Goal: Find contact information: Find contact information

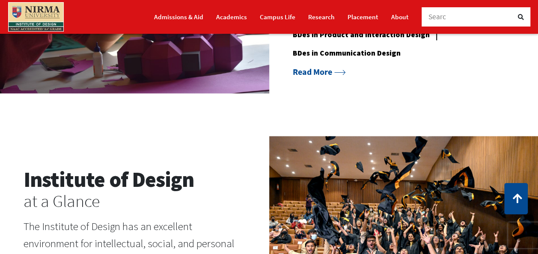
scroll to position [696, 0]
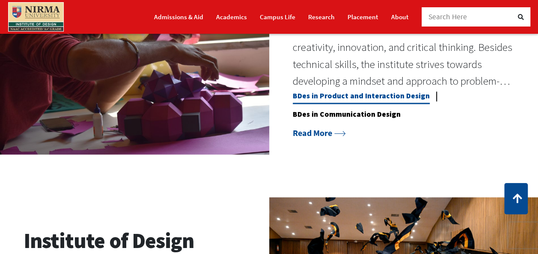
click at [308, 92] on link "BDes in Product and Interaction Design" at bounding box center [361, 97] width 137 height 13
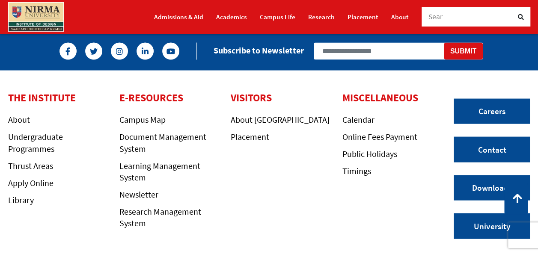
scroll to position [843, 0]
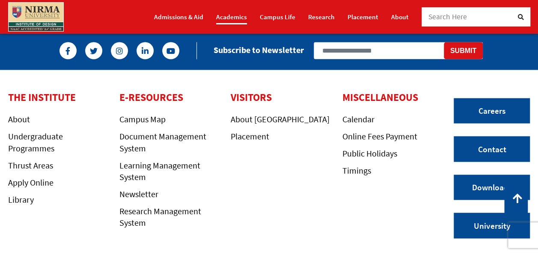
click at [225, 22] on link "Academics" at bounding box center [231, 16] width 31 height 15
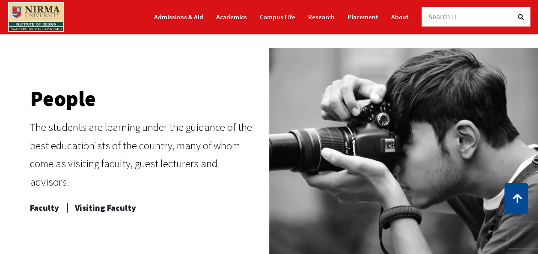
scroll to position [361, 0]
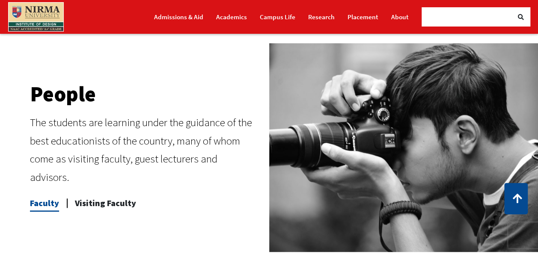
click at [50, 202] on span "Faculty" at bounding box center [44, 203] width 29 height 17
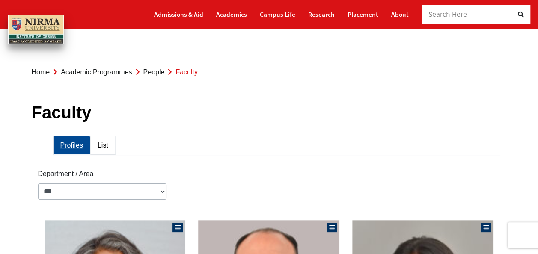
click at [90, 146] on link "List" at bounding box center [102, 145] width 25 height 19
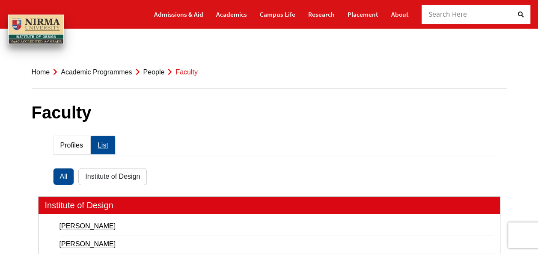
click at [53, 145] on link "Profiles" at bounding box center [71, 145] width 37 height 19
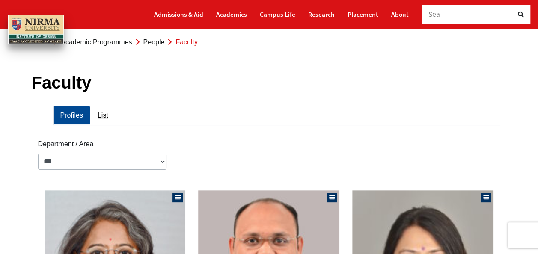
scroll to position [30, 0]
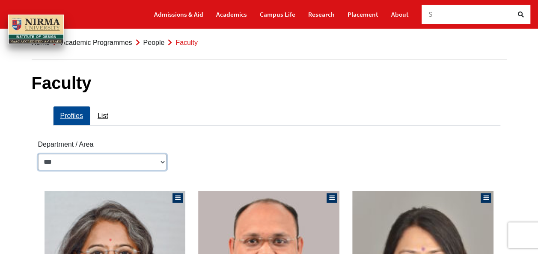
click at [61, 160] on select "**********" at bounding box center [102, 162] width 128 height 16
select select "**********"
click at [38, 154] on select "**********" at bounding box center [102, 162] width 128 height 16
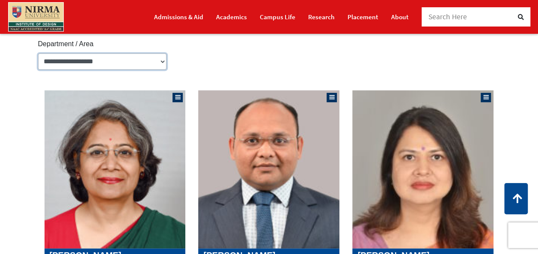
scroll to position [130, 0]
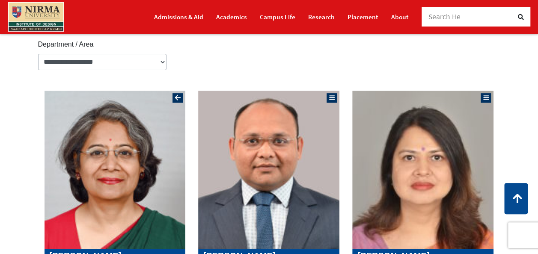
click at [81, 144] on img at bounding box center [115, 170] width 141 height 158
click at [230, 154] on img at bounding box center [268, 170] width 141 height 158
click at [445, 116] on img at bounding box center [422, 170] width 141 height 158
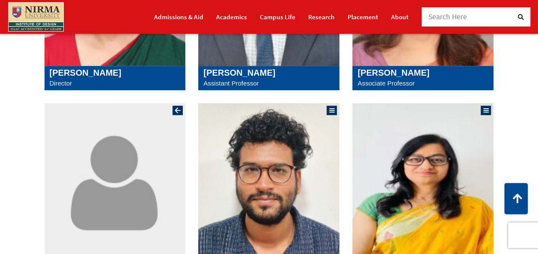
scroll to position [325, 0]
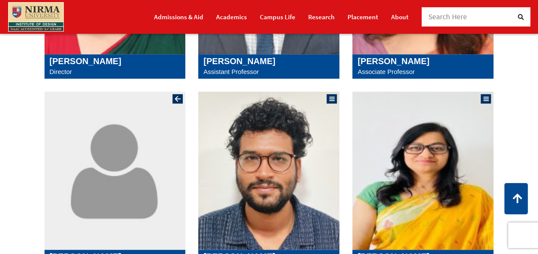
click at [114, 189] on img at bounding box center [115, 171] width 141 height 158
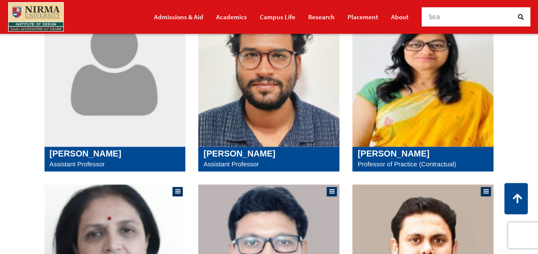
click at [231, 109] on img at bounding box center [268, 67] width 141 height 158
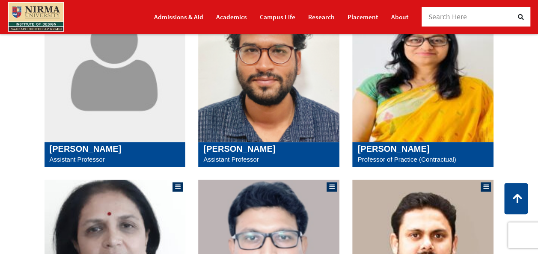
click at [361, 88] on img at bounding box center [422, 63] width 141 height 158
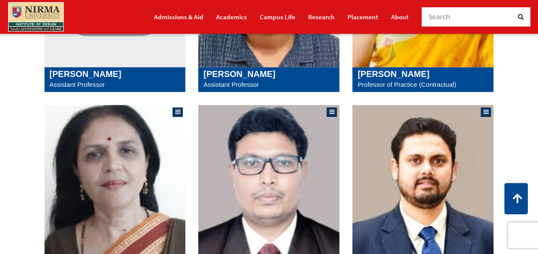
scroll to position [508, 0]
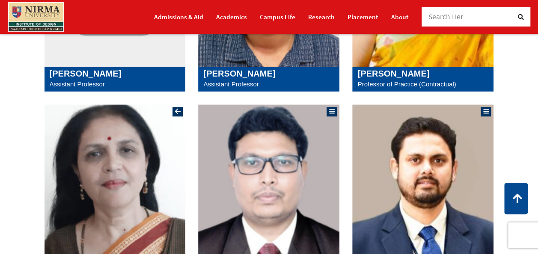
click at [136, 133] on img at bounding box center [115, 184] width 141 height 158
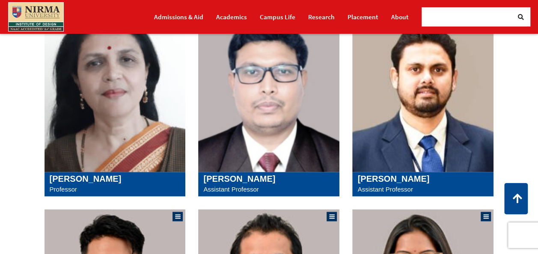
scroll to position [599, 0]
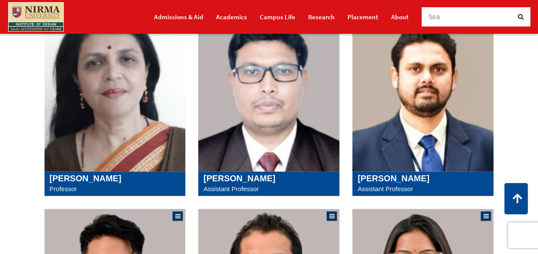
click at [259, 116] on img at bounding box center [268, 92] width 141 height 158
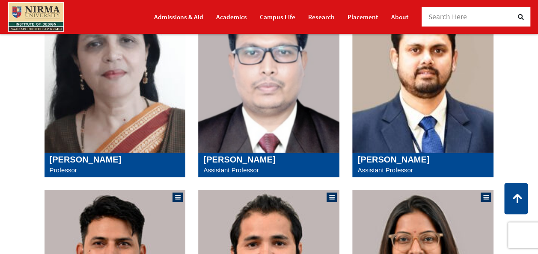
scroll to position [621, 0]
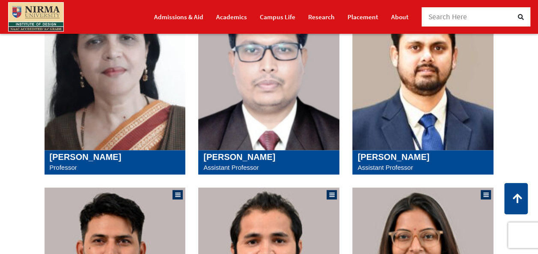
click at [481, 97] on img at bounding box center [422, 71] width 141 height 158
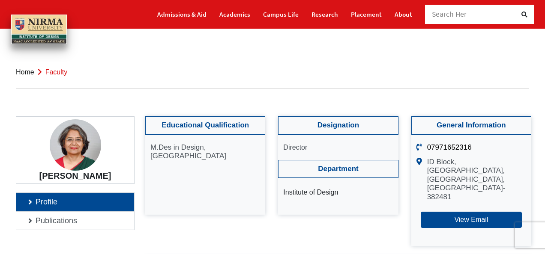
click at [455, 208] on li "View Email" at bounding box center [471, 220] width 110 height 24
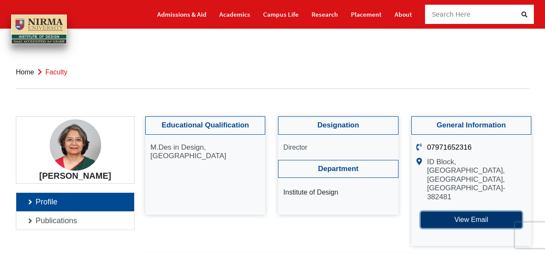
click at [447, 212] on button "View Email" at bounding box center [471, 220] width 101 height 16
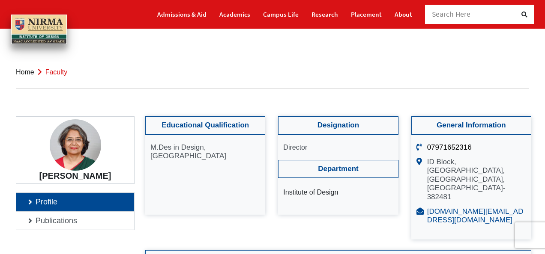
click at [440, 208] on link "director.id@nirmauni.ac.in" at bounding box center [475, 216] width 96 height 17
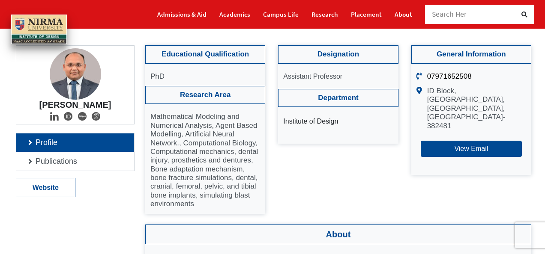
scroll to position [72, 0]
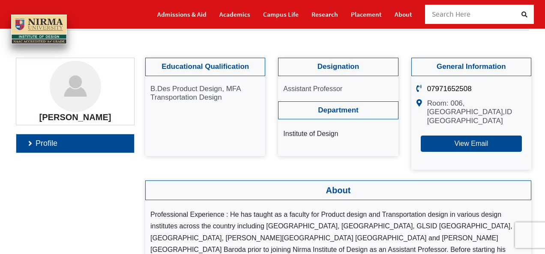
scroll to position [51, 0]
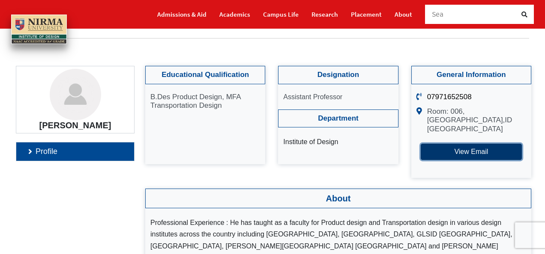
click at [448, 155] on button "View Email" at bounding box center [471, 152] width 101 height 16
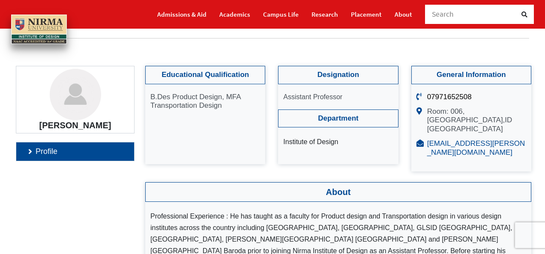
click at [436, 149] on link "kishenkumar.patel@nirmauni.ac.in" at bounding box center [476, 148] width 98 height 17
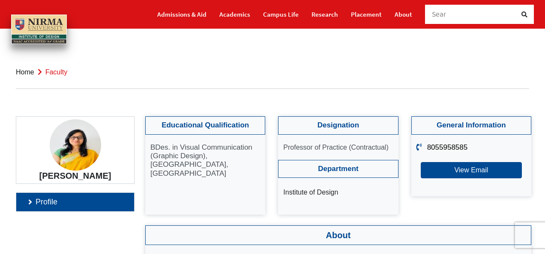
scroll to position [56, 0]
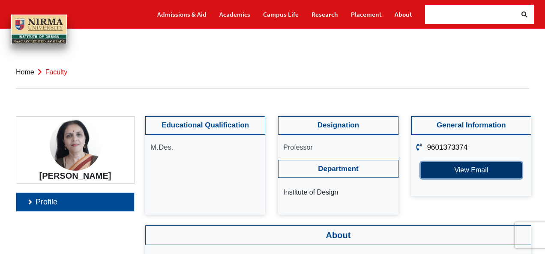
click at [456, 172] on button "View Email" at bounding box center [471, 170] width 101 height 16
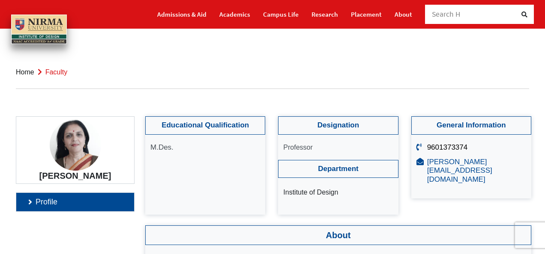
click at [445, 164] on link "[PERSON_NAME][EMAIL_ADDRESS][DOMAIN_NAME]" at bounding box center [459, 171] width 65 height 26
click at [439, 165] on link "[PERSON_NAME][EMAIL_ADDRESS][DOMAIN_NAME]" at bounding box center [459, 171] width 65 height 26
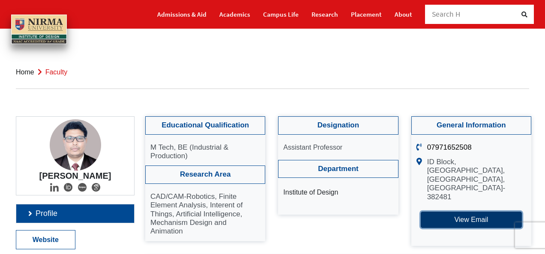
click at [453, 212] on button "View Email" at bounding box center [471, 220] width 101 height 16
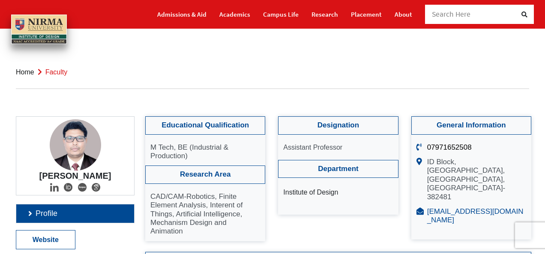
click at [433, 208] on link "pradeep.sahu@nirmauni.ac.in" at bounding box center [475, 216] width 96 height 17
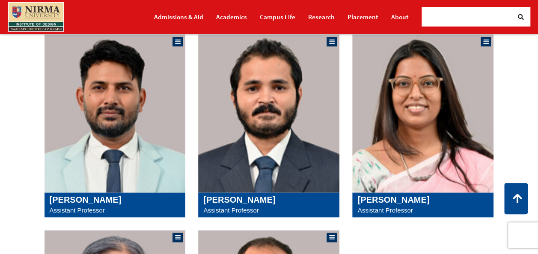
scroll to position [777, 0]
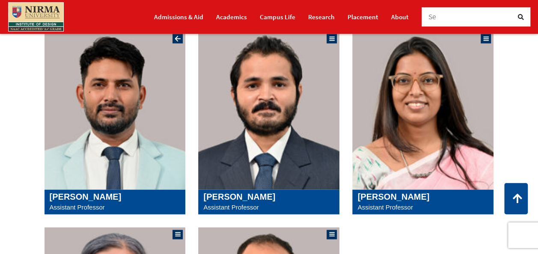
click at [94, 152] on img at bounding box center [115, 110] width 141 height 158
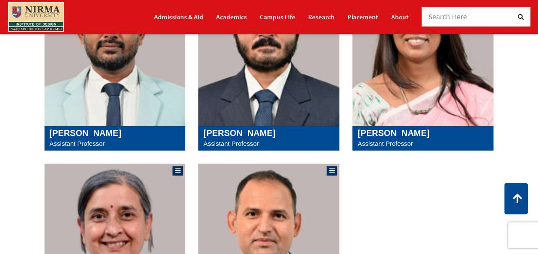
scroll to position [841, 0]
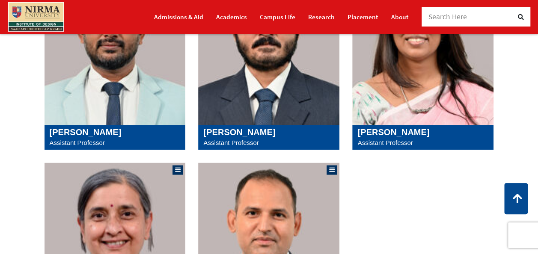
click at [259, 86] on img at bounding box center [268, 46] width 141 height 158
click at [458, 110] on img at bounding box center [422, 46] width 141 height 158
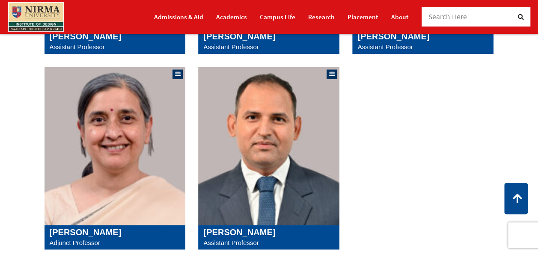
scroll to position [938, 0]
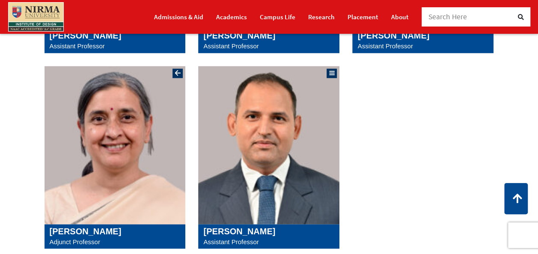
click at [80, 138] on img at bounding box center [115, 145] width 141 height 158
click at [251, 167] on img at bounding box center [268, 145] width 141 height 158
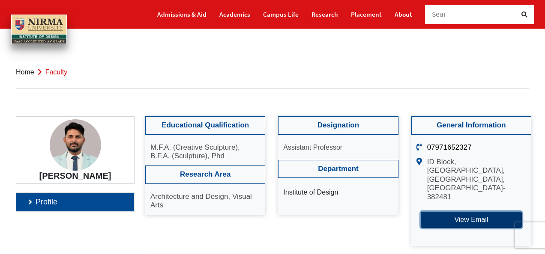
click at [441, 213] on button "View Email" at bounding box center [471, 220] width 101 height 16
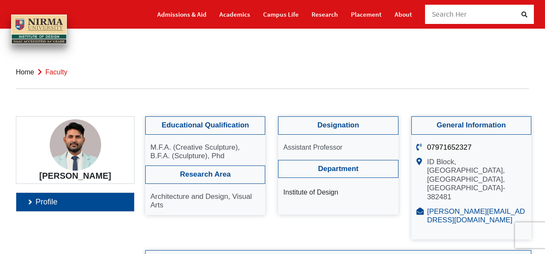
click at [452, 208] on link "sarojkumar.das@nirmauni.ac.in" at bounding box center [476, 216] width 98 height 17
click at [444, 208] on link "sarojkumar.das@nirmauni.ac.in" at bounding box center [476, 216] width 98 height 17
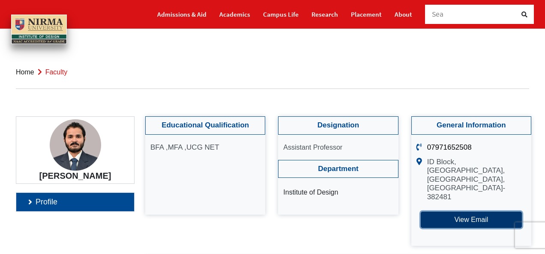
click at [433, 212] on button "View Email" at bounding box center [471, 220] width 101 height 16
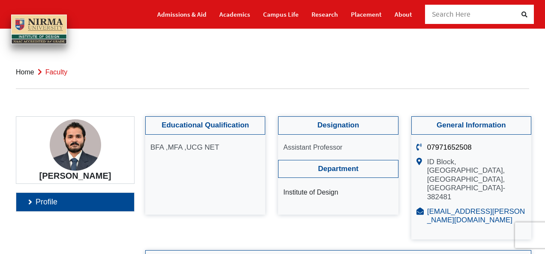
click at [431, 208] on link "[EMAIL_ADDRESS][PERSON_NAME][DOMAIN_NAME]" at bounding box center [476, 216] width 98 height 17
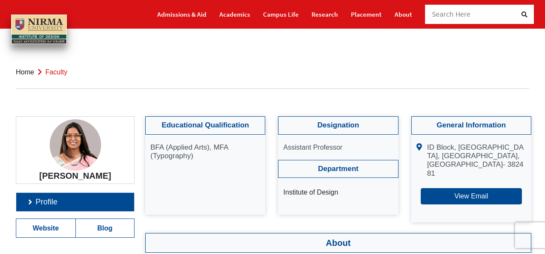
scroll to position [86, 0]
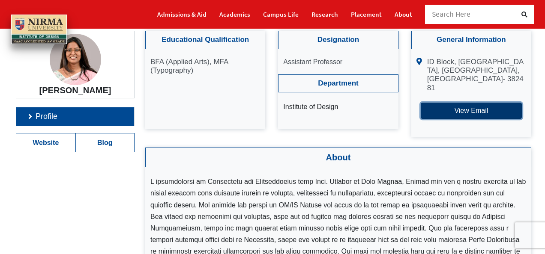
click at [460, 111] on button "View Email" at bounding box center [471, 111] width 101 height 16
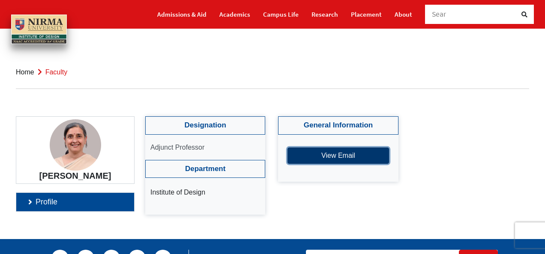
click at [319, 160] on button "View Email" at bounding box center [337, 156] width 101 height 16
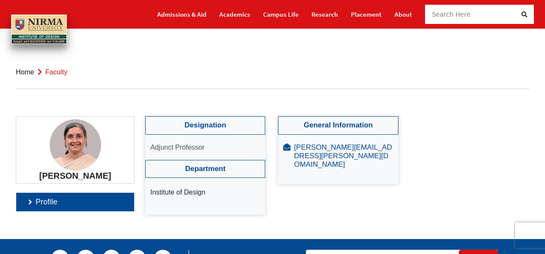
click at [309, 152] on p "[PERSON_NAME][EMAIL_ADDRESS][PERSON_NAME][DOMAIN_NAME]" at bounding box center [343, 156] width 99 height 26
click at [308, 154] on link "[PERSON_NAME][EMAIL_ADDRESS][PERSON_NAME][DOMAIN_NAME]" at bounding box center [343, 156] width 98 height 26
click at [322, 149] on link "[PERSON_NAME][EMAIL_ADDRESS][PERSON_NAME][DOMAIN_NAME]" at bounding box center [343, 156] width 98 height 26
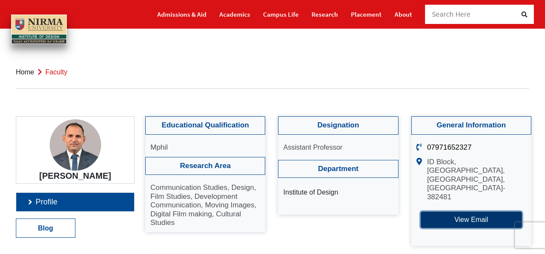
click at [452, 212] on button "View Email" at bounding box center [471, 220] width 101 height 16
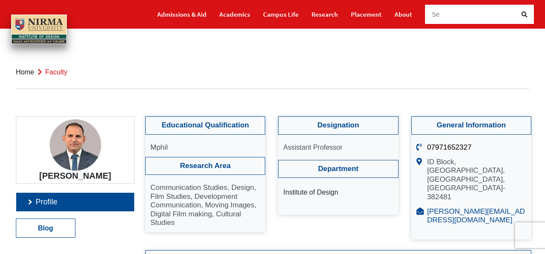
click at [446, 208] on link "[PERSON_NAME][EMAIL_ADDRESS][DOMAIN_NAME]" at bounding box center [476, 216] width 98 height 17
